Goal: Navigation & Orientation: Find specific page/section

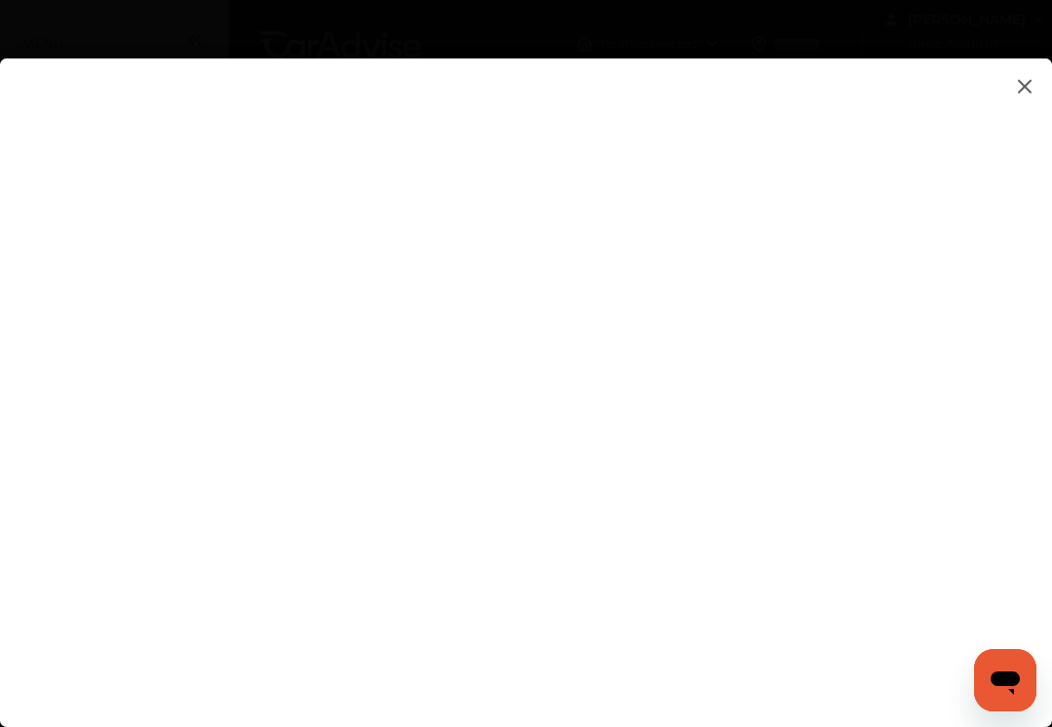
click at [1019, 550] on flutter-view at bounding box center [526, 372] width 1052 height 629
click at [960, 399] on flutter-view at bounding box center [526, 372] width 1052 height 629
click at [971, 263] on flutter-view at bounding box center [526, 372] width 1052 height 629
click at [1034, 490] on flutter-view at bounding box center [526, 372] width 1052 height 629
click at [1014, 549] on flutter-view at bounding box center [526, 372] width 1052 height 629
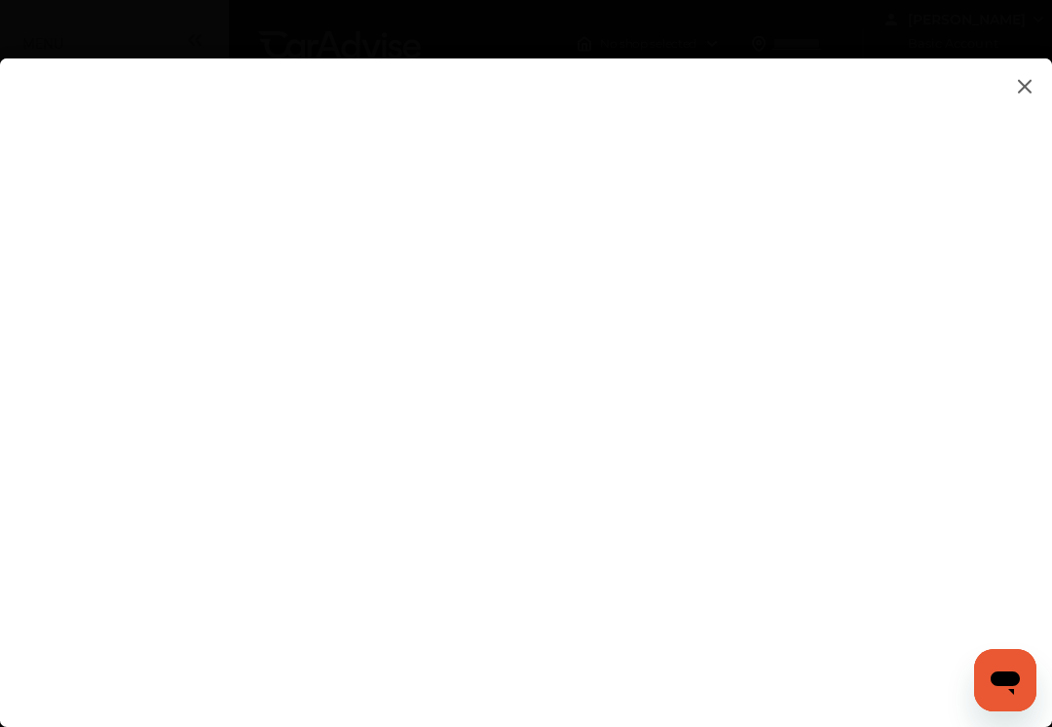
click at [968, 290] on flutter-view at bounding box center [526, 372] width 1052 height 629
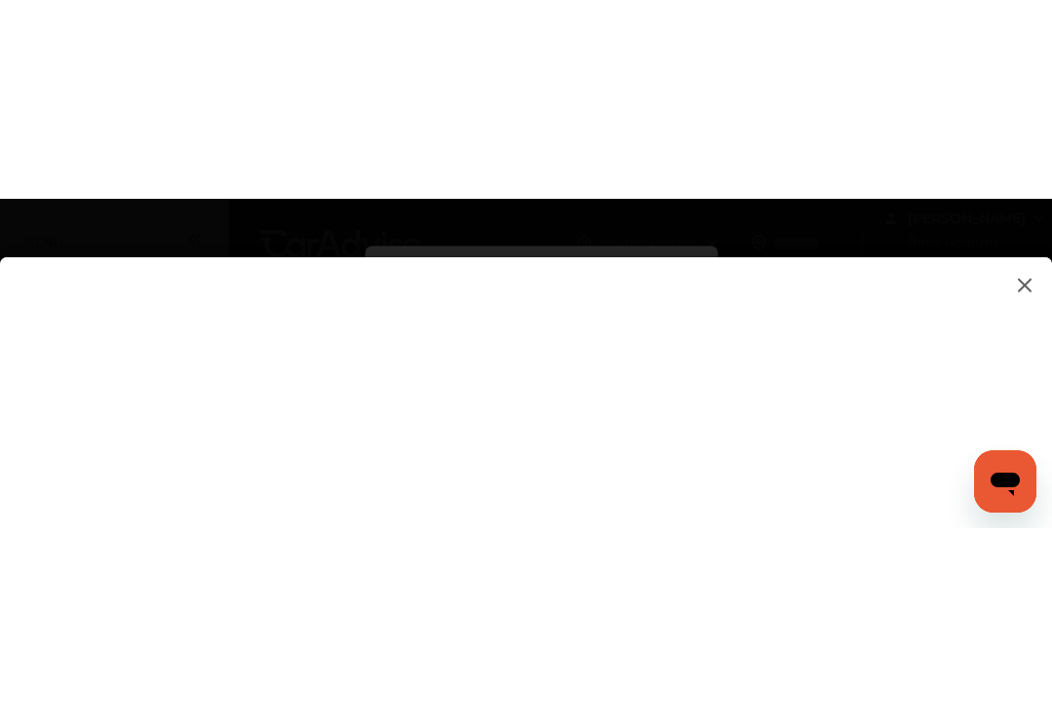
scroll to position [163, 0]
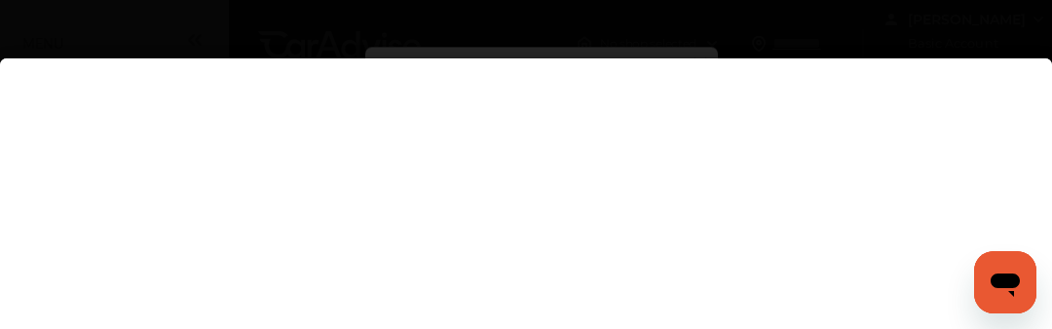
type textarea "****"
type textarea "**********"
click at [696, 279] on flutter-view at bounding box center [526, 210] width 1052 height 629
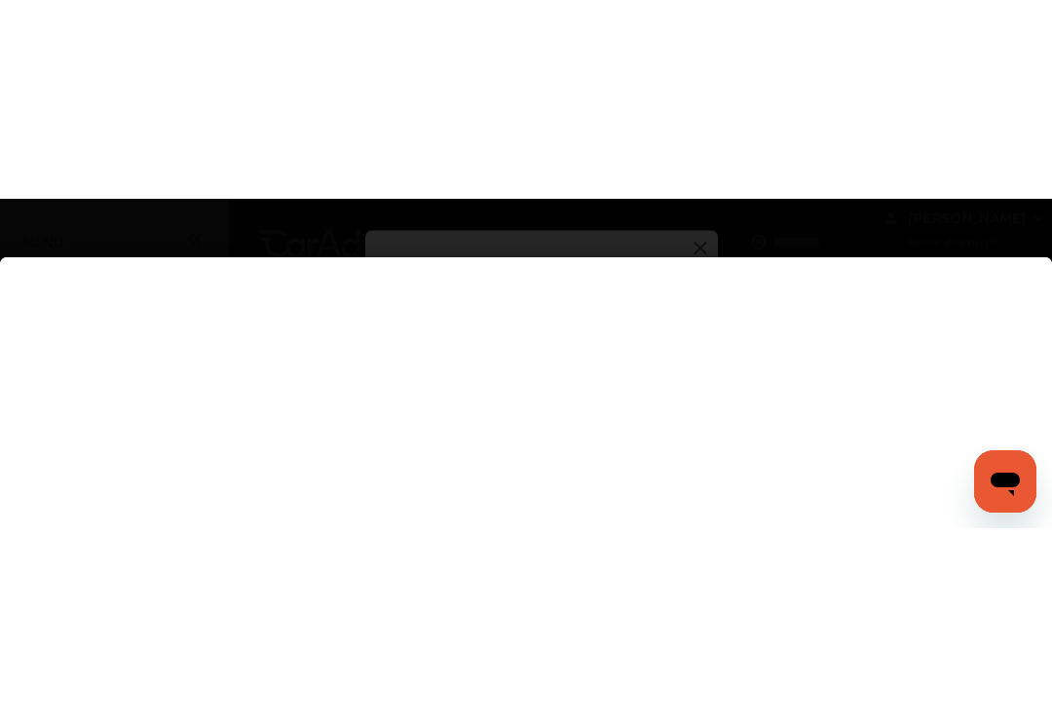
scroll to position [0, 0]
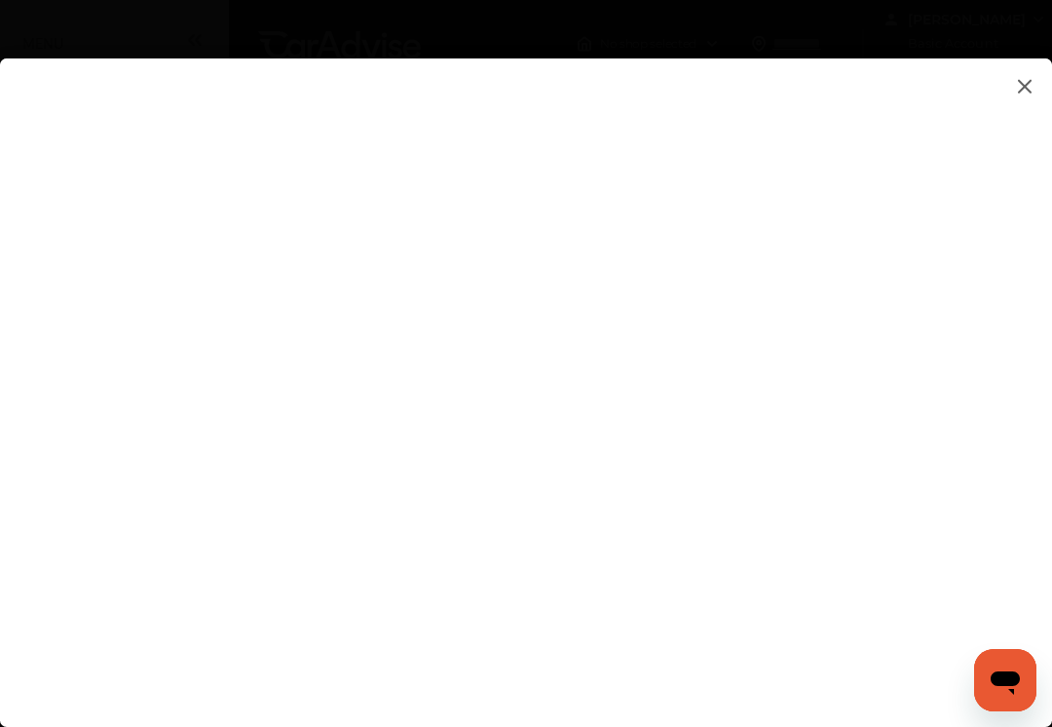
click at [807, 623] on flutter-view at bounding box center [526, 372] width 1052 height 629
click at [971, 364] on flutter-view at bounding box center [526, 372] width 1052 height 629
click at [840, 537] on flutter-view at bounding box center [526, 372] width 1052 height 629
click at [1037, 80] on flutter-view at bounding box center [526, 372] width 1052 height 629
click at [1015, 84] on img at bounding box center [1024, 86] width 23 height 24
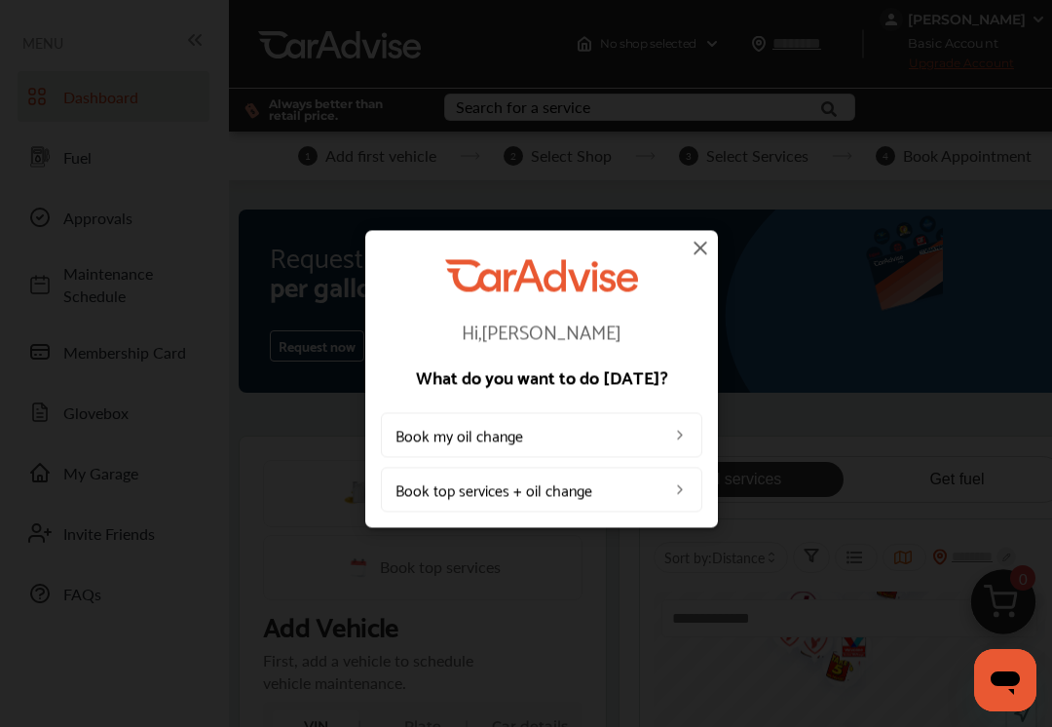
click at [699, 250] on img at bounding box center [700, 247] width 23 height 23
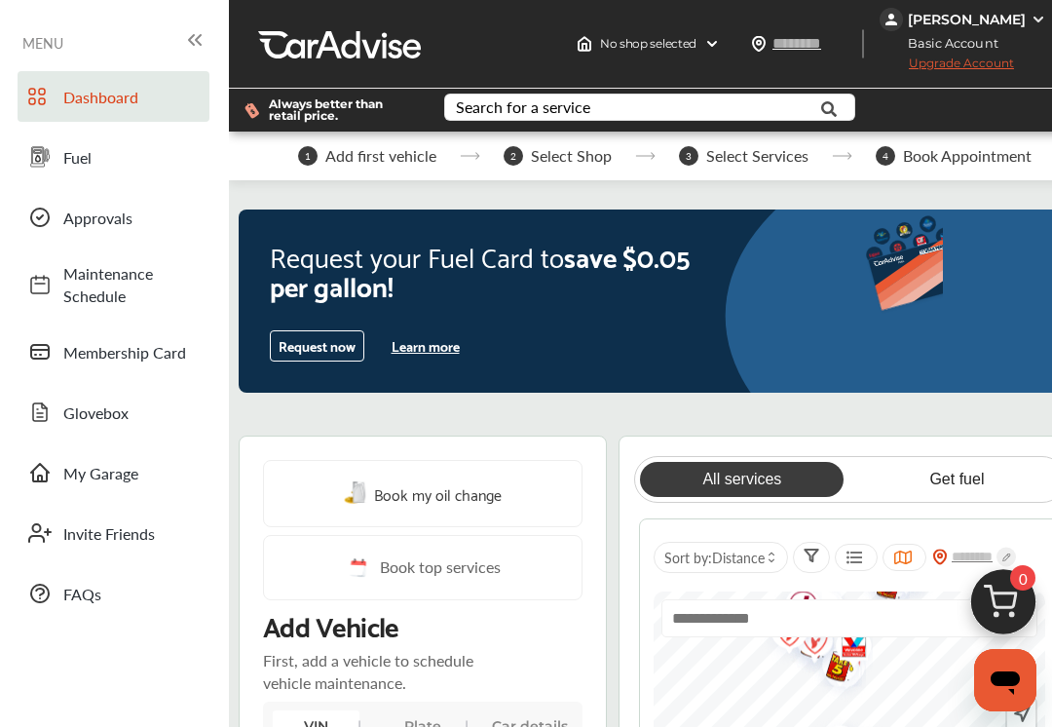
click at [112, 287] on span "Maintenance Schedule" at bounding box center [131, 284] width 136 height 45
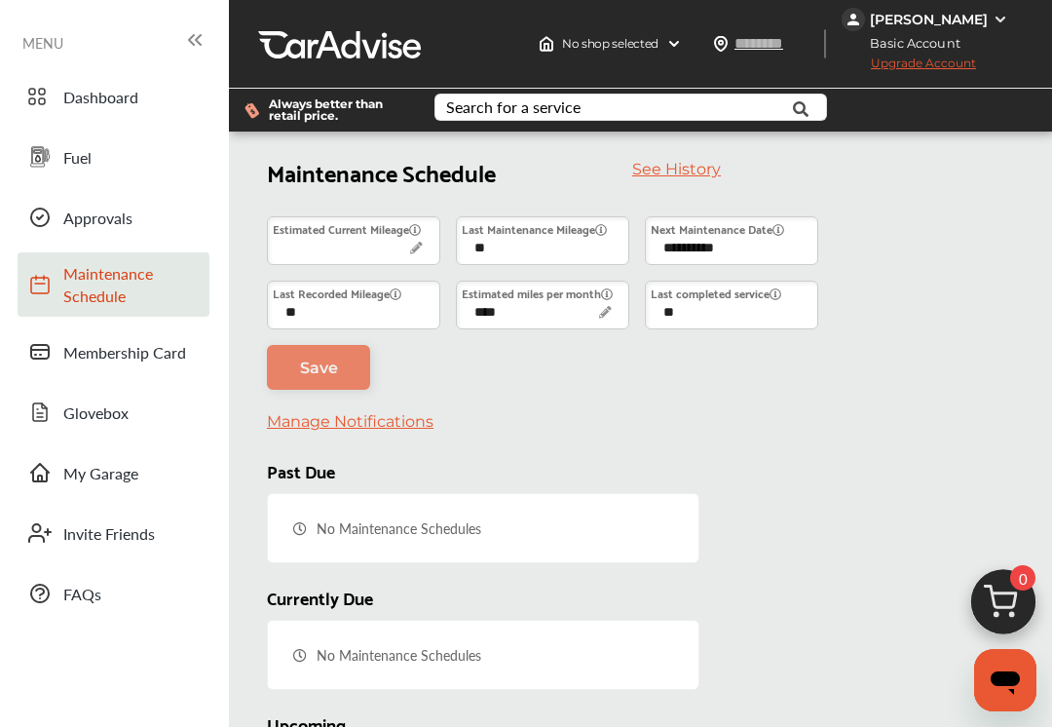
click at [128, 361] on span "Membership Card" at bounding box center [131, 352] width 136 height 22
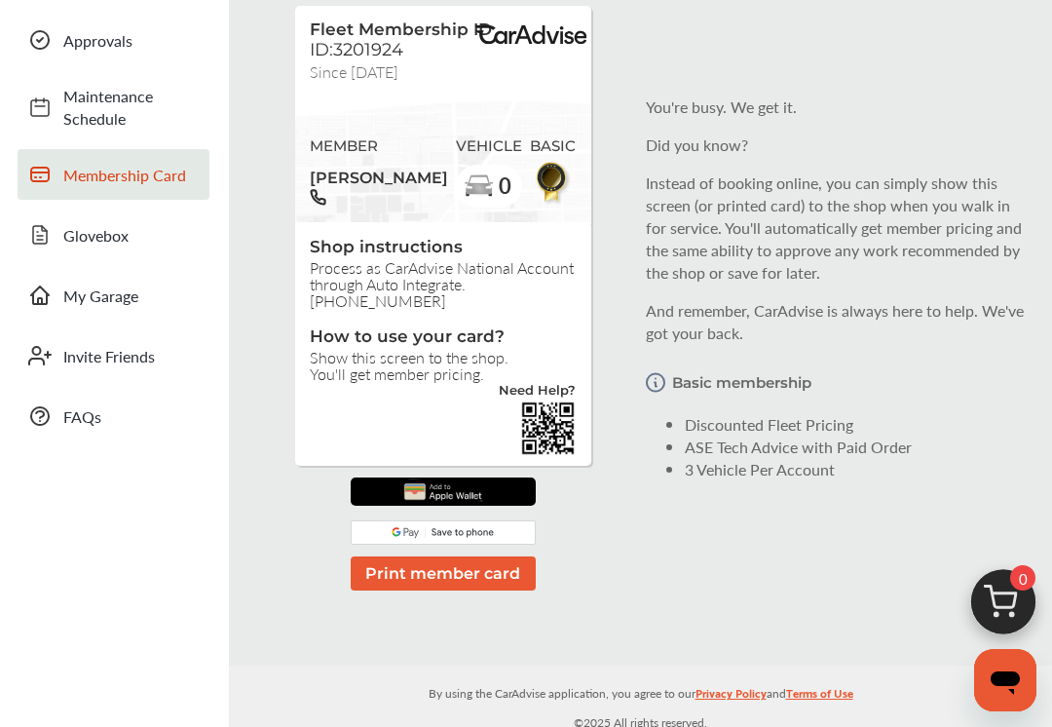
scroll to position [176, 0]
click at [124, 297] on span "My Garage" at bounding box center [131, 296] width 136 height 22
